Goal: Check status: Check status

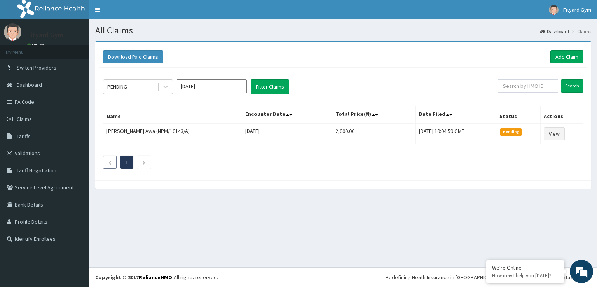
click at [110, 162] on icon "Previous page" at bounding box center [109, 162] width 3 height 5
click at [143, 162] on icon "Next page" at bounding box center [143, 162] width 3 height 5
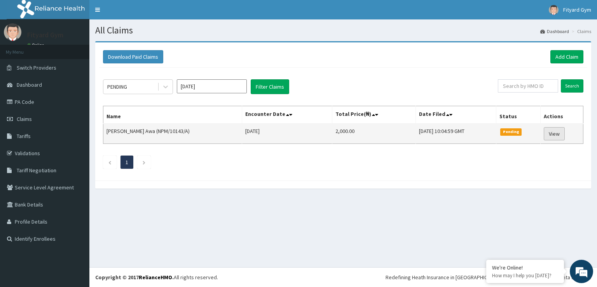
click at [558, 131] on link "View" at bounding box center [553, 133] width 21 height 13
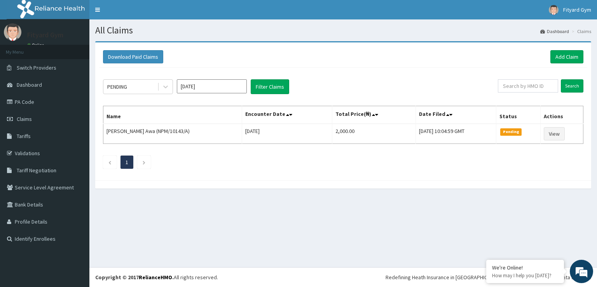
click at [216, 87] on input "[DATE]" at bounding box center [212, 86] width 70 height 14
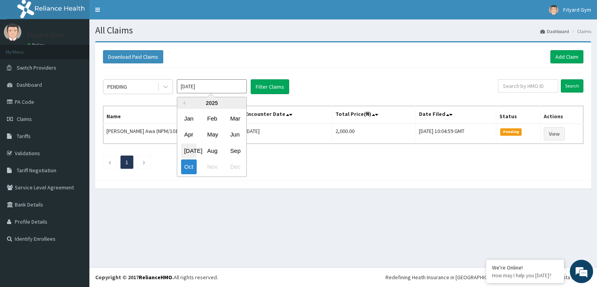
click at [188, 150] on div "[DATE]" at bounding box center [189, 150] width 16 height 14
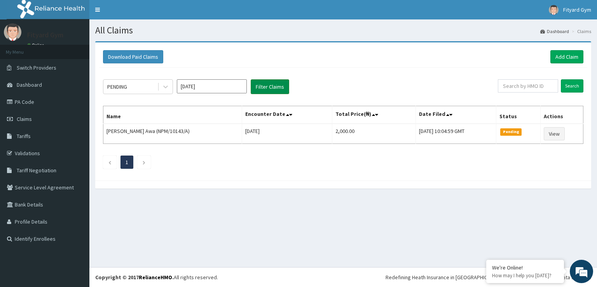
click at [278, 82] on button "Filter Claims" at bounding box center [270, 86] width 38 height 15
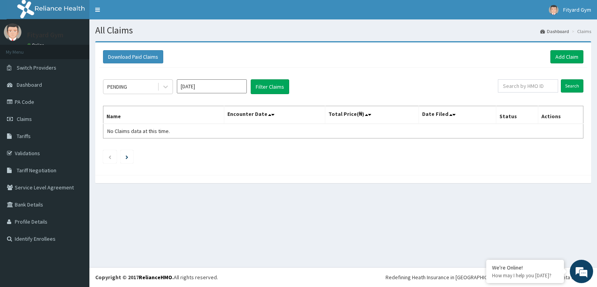
click at [231, 85] on input "[DATE]" at bounding box center [212, 86] width 70 height 14
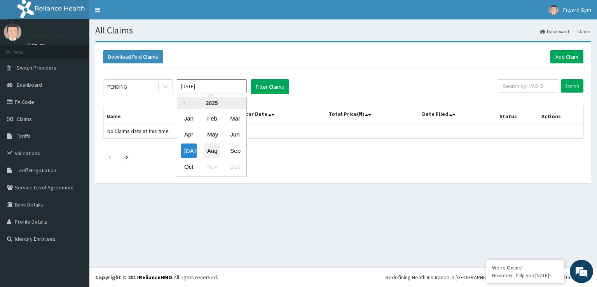
click at [213, 148] on div "Aug" at bounding box center [212, 150] width 16 height 14
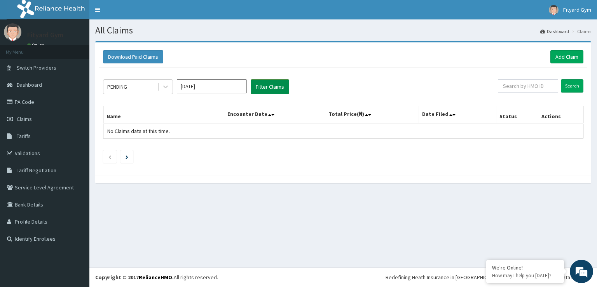
click at [275, 85] on button "Filter Claims" at bounding box center [270, 86] width 38 height 15
click at [271, 84] on button "Filter Claims" at bounding box center [270, 86] width 38 height 15
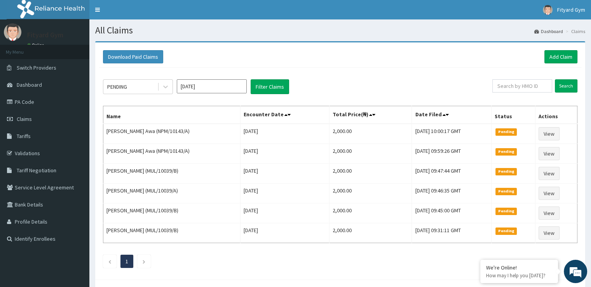
click at [220, 84] on input "[DATE]" at bounding box center [212, 86] width 70 height 14
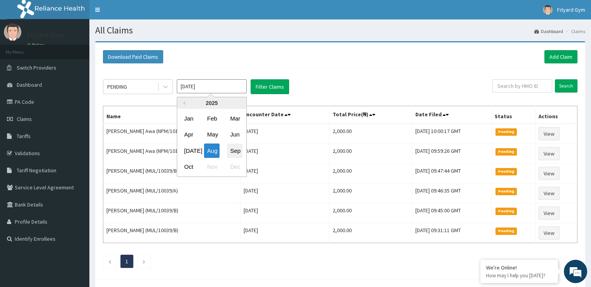
click at [238, 151] on div "Sep" at bounding box center [235, 150] width 16 height 14
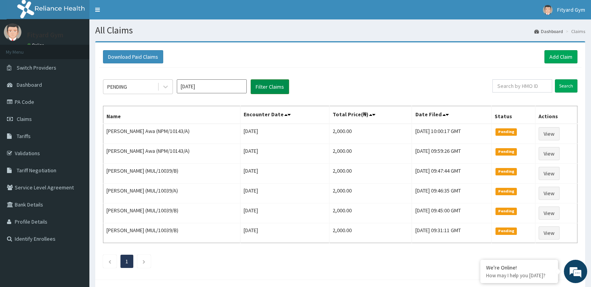
click at [277, 85] on button "Filter Claims" at bounding box center [270, 86] width 38 height 15
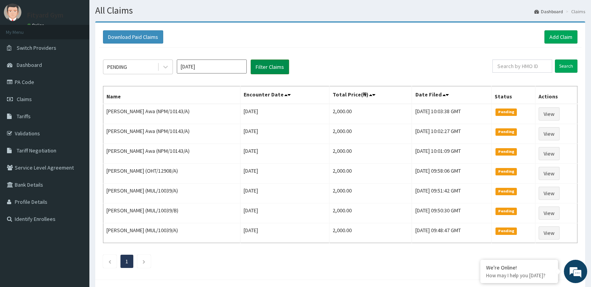
scroll to position [51, 0]
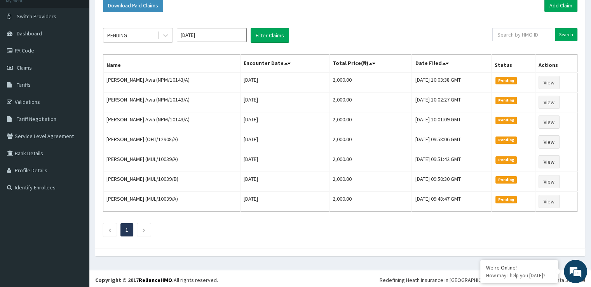
click at [219, 35] on input "[DATE]" at bounding box center [212, 35] width 70 height 14
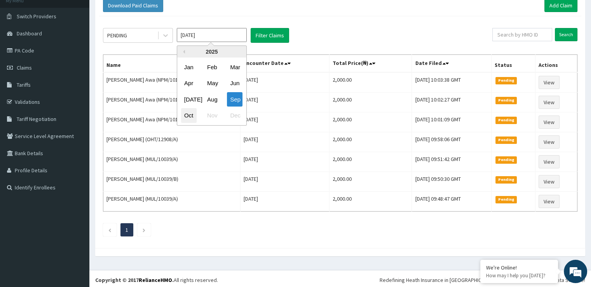
click at [190, 117] on div "Oct" at bounding box center [189, 115] width 16 height 14
type input "[DATE]"
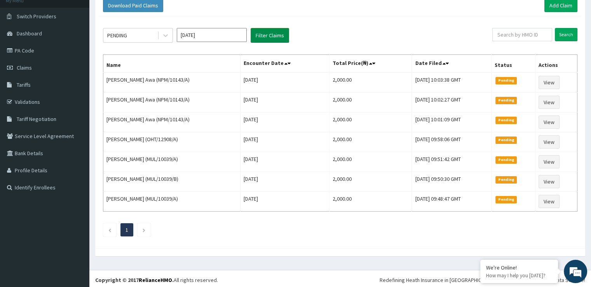
click at [272, 33] on button "Filter Claims" at bounding box center [270, 35] width 38 height 15
click at [273, 34] on button "Filter Claims" at bounding box center [270, 35] width 38 height 15
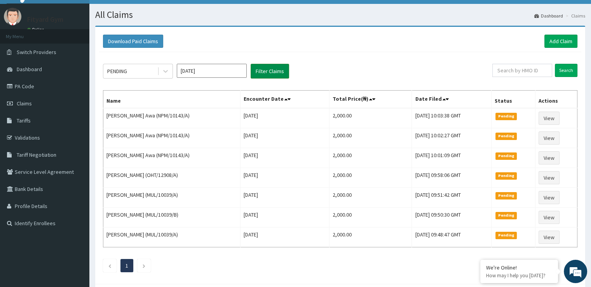
scroll to position [17, 0]
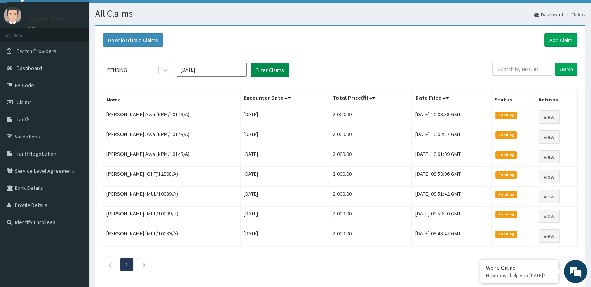
click at [278, 70] on button "Filter Claims" at bounding box center [270, 70] width 38 height 15
click at [277, 68] on button "Filter Claims" at bounding box center [270, 70] width 38 height 15
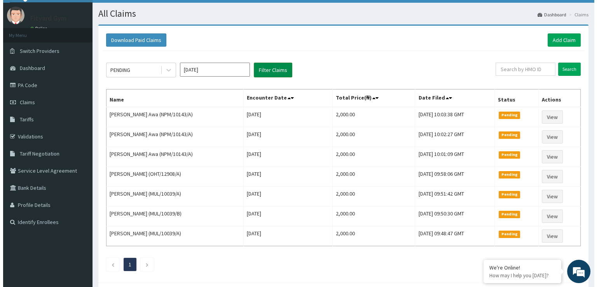
scroll to position [0, 0]
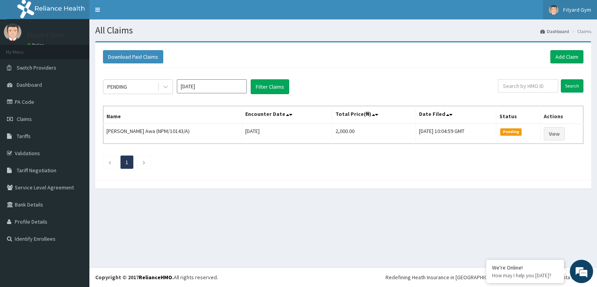
click at [583, 8] on span "Fityard Gym" at bounding box center [577, 9] width 28 height 7
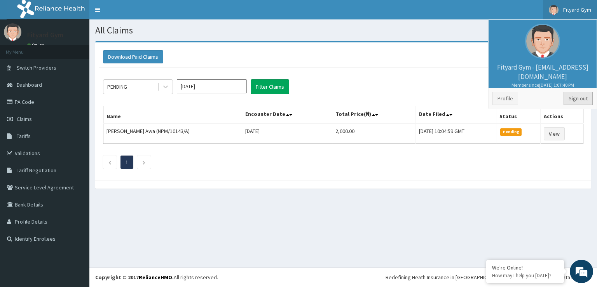
click at [585, 100] on link "Sign out" at bounding box center [577, 98] width 29 height 13
